Goal: Find specific page/section: Find specific page/section

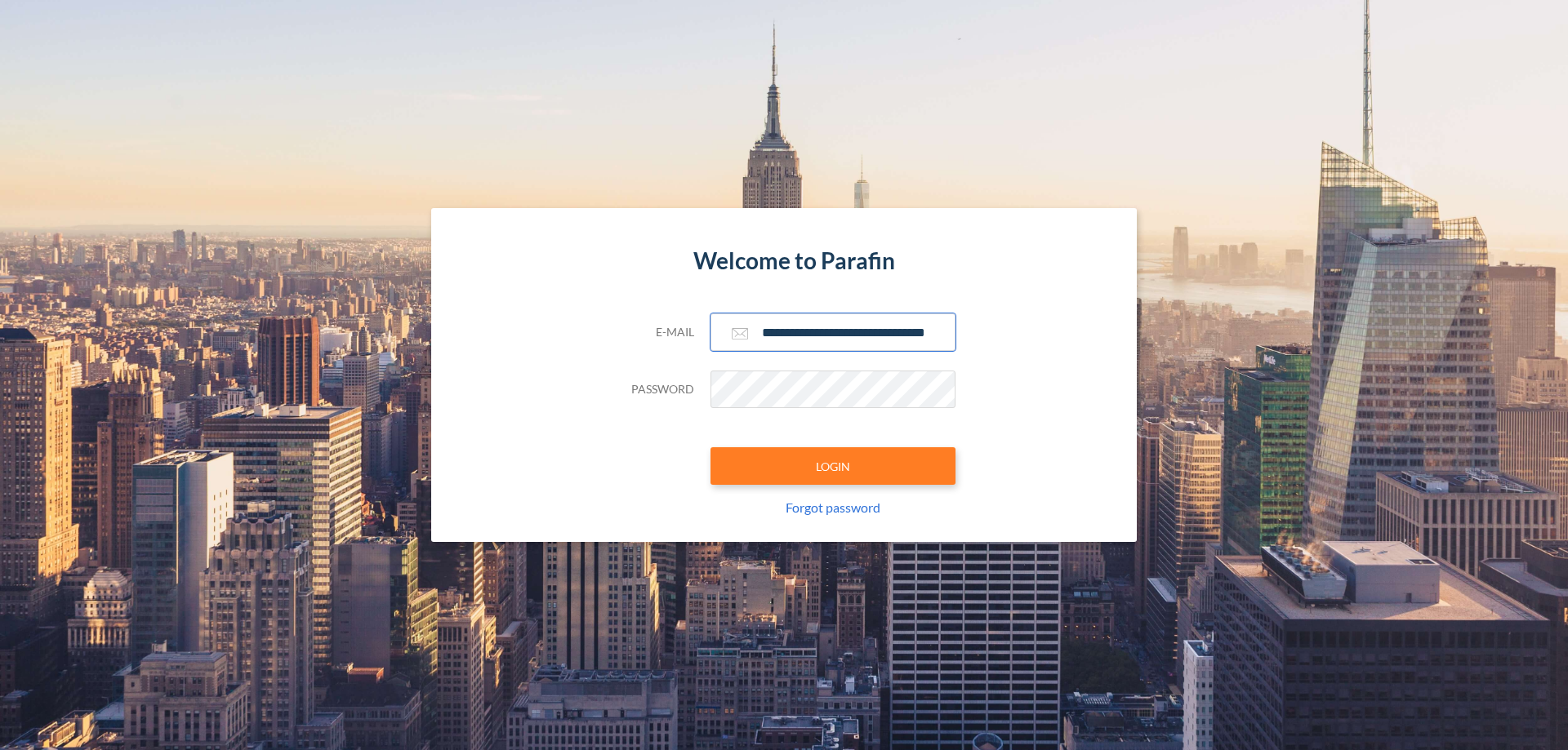
scroll to position [0, 26]
type input "**********"
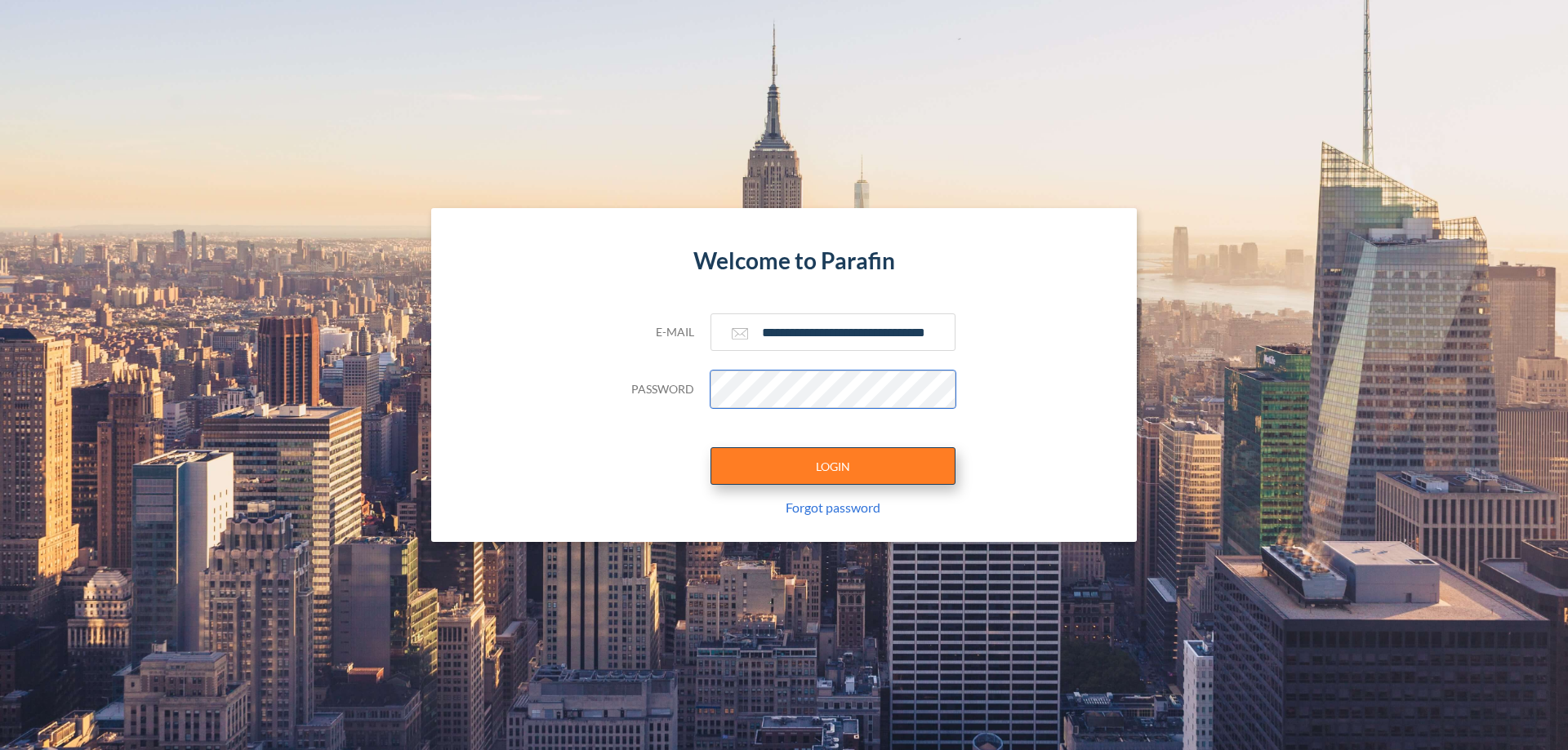
scroll to position [0, 0]
click at [833, 466] on button "LOGIN" at bounding box center [833, 466] width 245 height 38
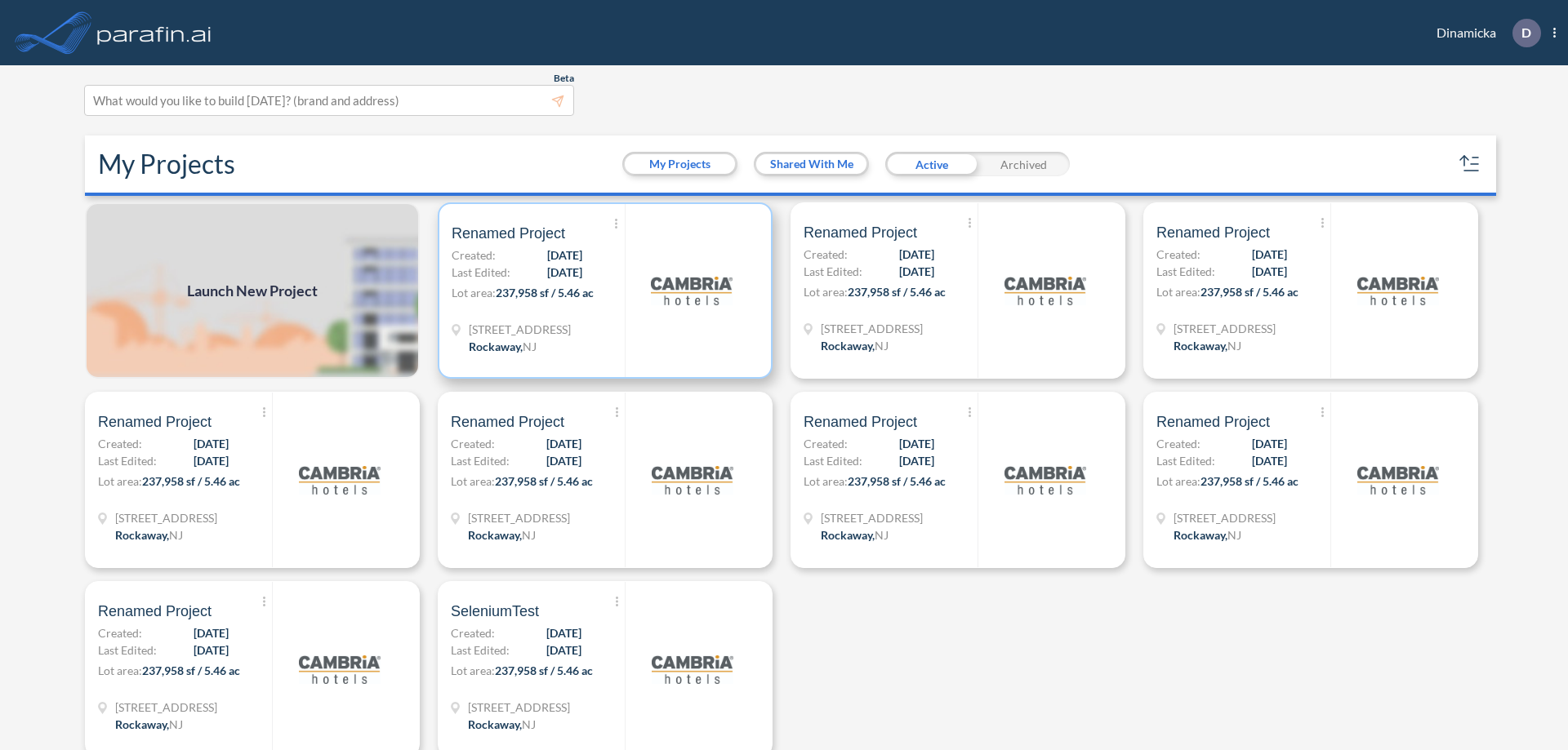
scroll to position [4, 0]
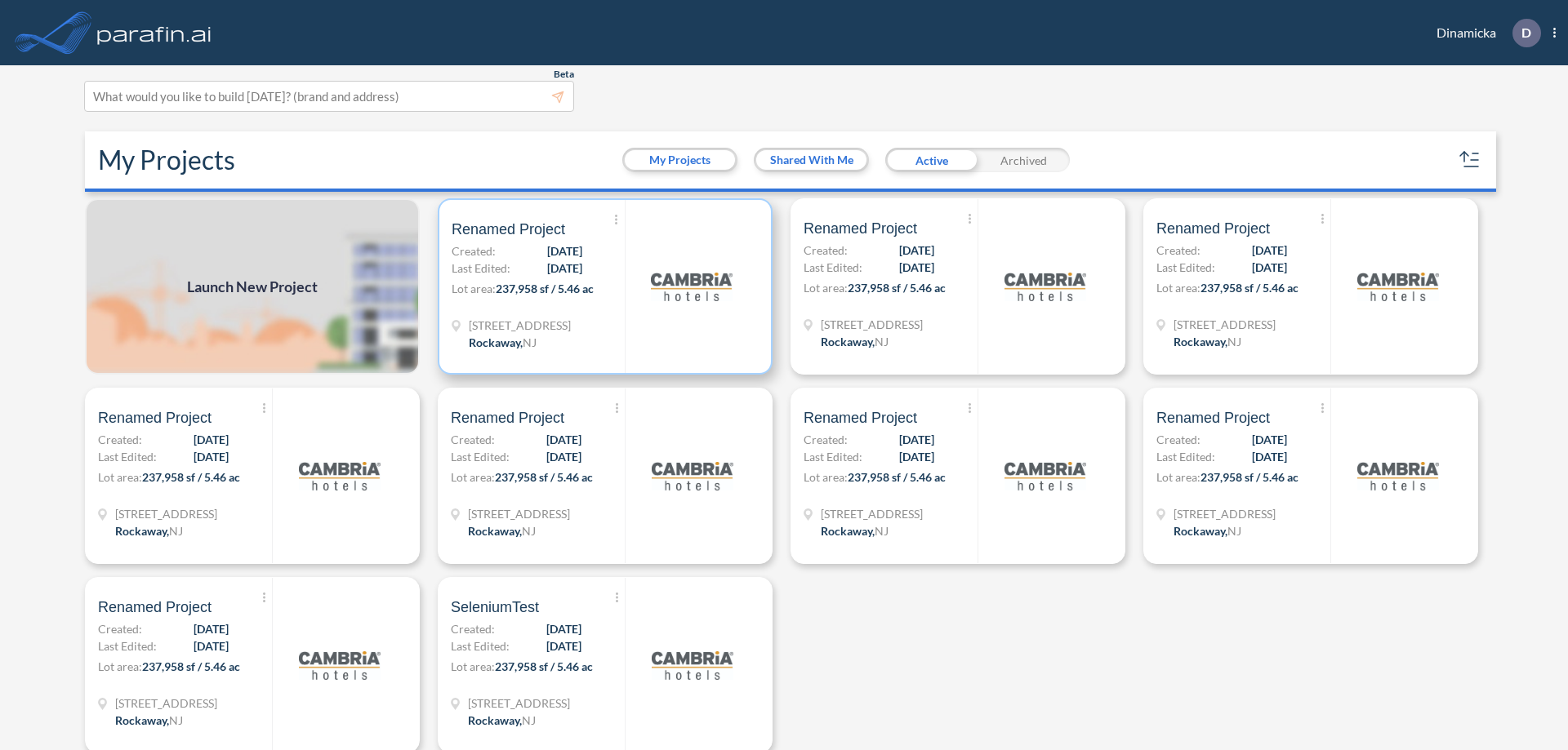
click at [602, 286] on p "Lot area: 237,958 sf / 5.46 ac" at bounding box center [538, 291] width 174 height 23
